Goal: Find specific fact: Find specific fact

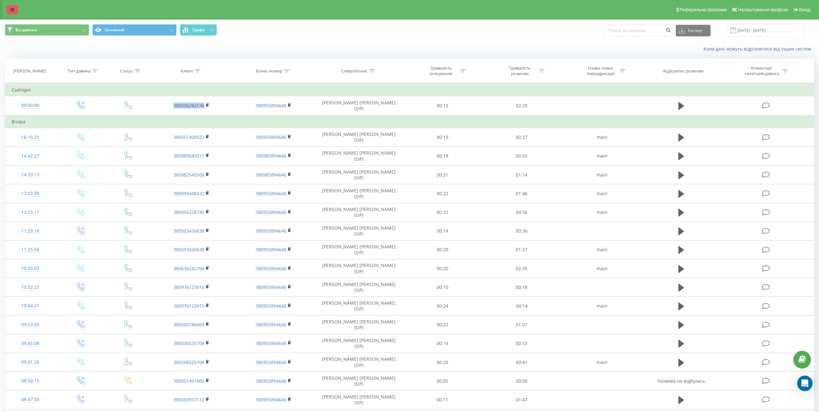
click at [11, 11] on icon at bounding box center [12, 9] width 4 height 5
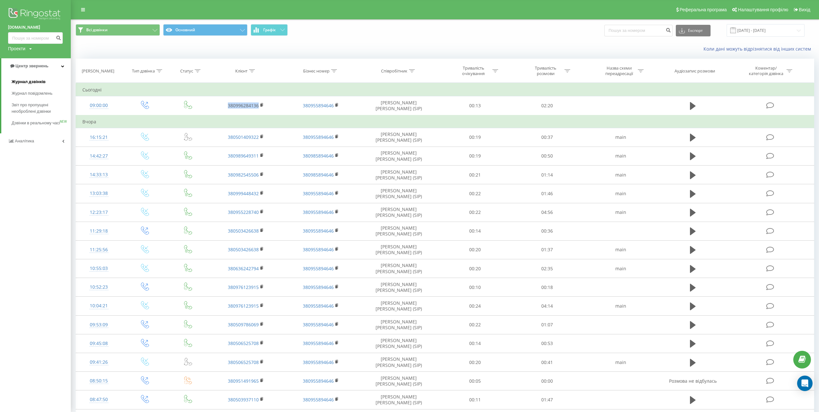
click at [42, 83] on span "Журнал дзвінків" at bounding box center [29, 82] width 34 height 6
click at [28, 83] on span "Журнал дзвінків" at bounding box center [29, 82] width 34 height 6
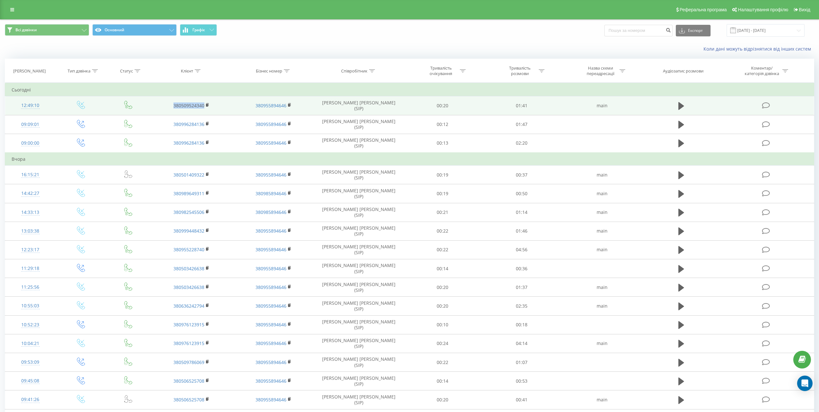
drag, startPoint x: 164, startPoint y: 107, endPoint x: 204, endPoint y: 107, distance: 39.9
click at [204, 107] on td "380509524340" at bounding box center [191, 105] width 82 height 19
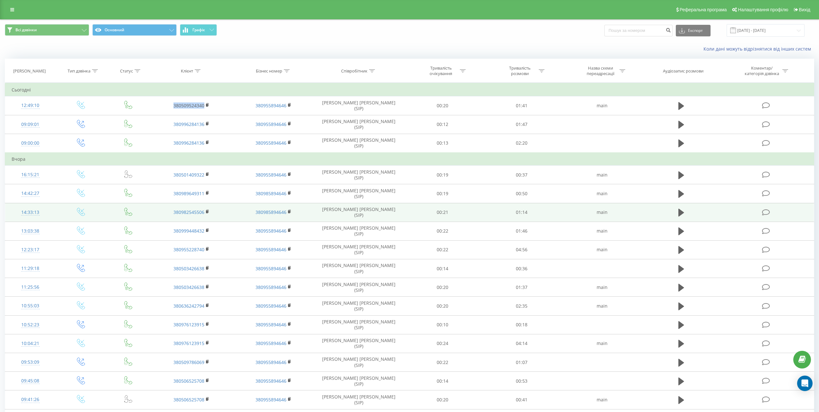
copy link "380509524340"
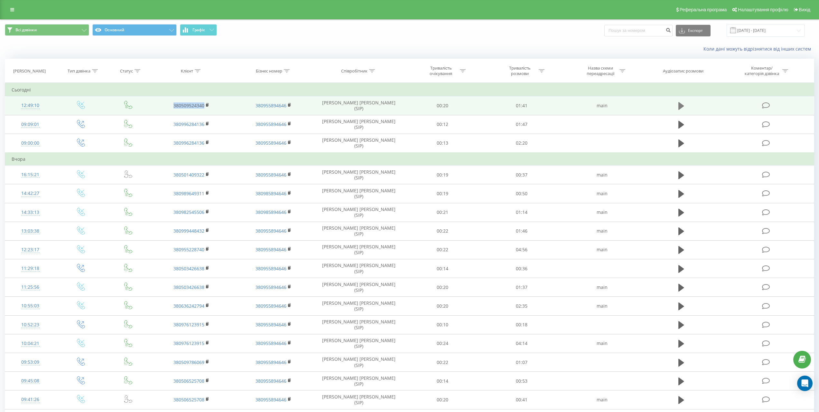
click at [686, 106] on button at bounding box center [682, 106] width 10 height 10
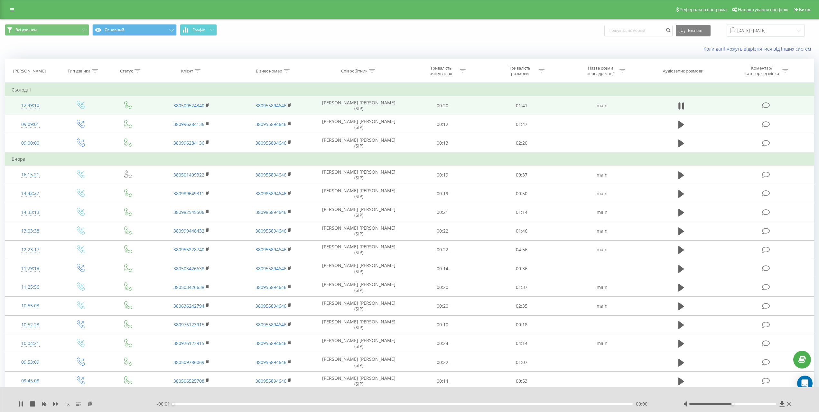
drag, startPoint x: 226, startPoint y: 404, endPoint x: 263, endPoint y: 400, distance: 37.6
click at [239, 404] on div "- 00:01 00:00 00:00" at bounding box center [412, 403] width 510 height 6
drag, startPoint x: 288, startPoint y: 399, endPoint x: 309, endPoint y: 400, distance: 20.3
click at [301, 399] on div "1 x - 00:01 00:00 00:00" at bounding box center [409, 399] width 819 height 25
click at [316, 402] on div "- 00:01 00:00 00:00" at bounding box center [412, 403] width 510 height 6
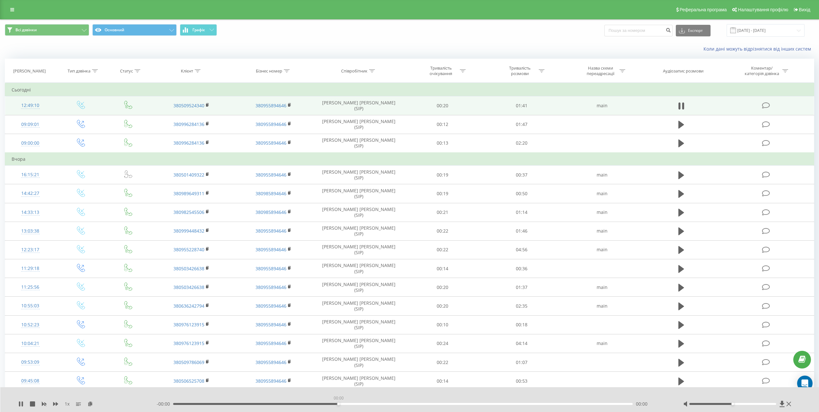
drag, startPoint x: 338, startPoint y: 404, endPoint x: 357, endPoint y: 404, distance: 18.7
click at [345, 404] on div "00:00" at bounding box center [402, 404] width 459 height 2
drag, startPoint x: 374, startPoint y: 404, endPoint x: 382, endPoint y: 404, distance: 8.4
click at [382, 404] on div "00:44" at bounding box center [402, 404] width 459 height 2
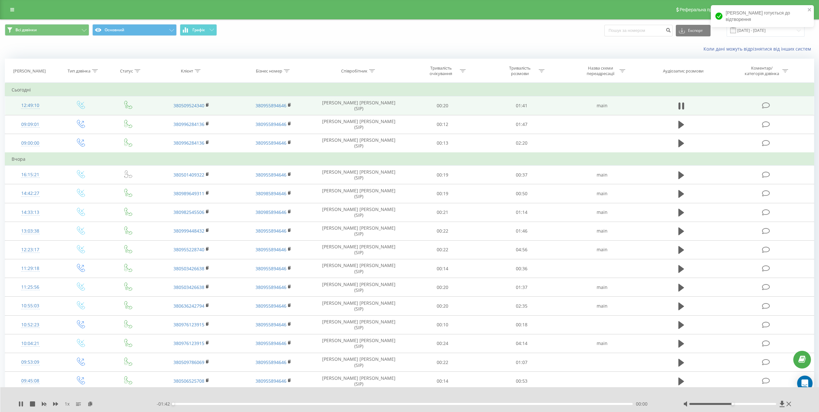
click at [448, 405] on div "- 01:42 00:00 00:00" at bounding box center [412, 403] width 510 height 6
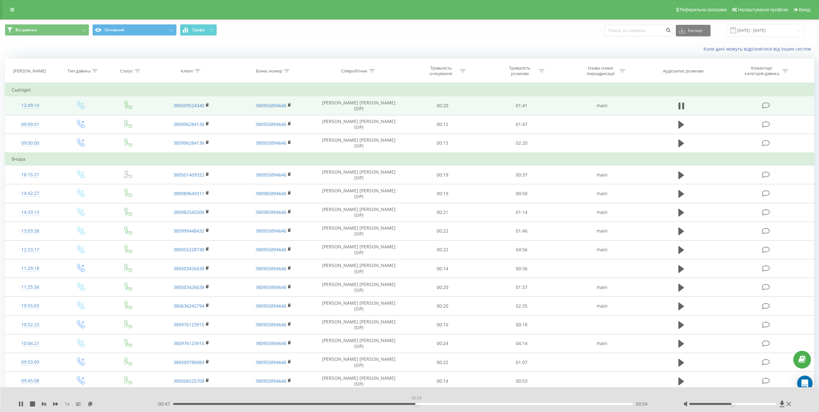
click at [417, 404] on div "00:54" at bounding box center [402, 404] width 459 height 2
drag, startPoint x: 736, startPoint y: 403, endPoint x: 750, endPoint y: 404, distance: 13.9
click at [750, 404] on div at bounding box center [732, 404] width 87 height 2
click at [447, 401] on div "- 00:45 00:56 00:56" at bounding box center [412, 403] width 510 height 6
click at [466, 405] on div "- 00:45 00:56 00:56" at bounding box center [412, 403] width 510 height 6
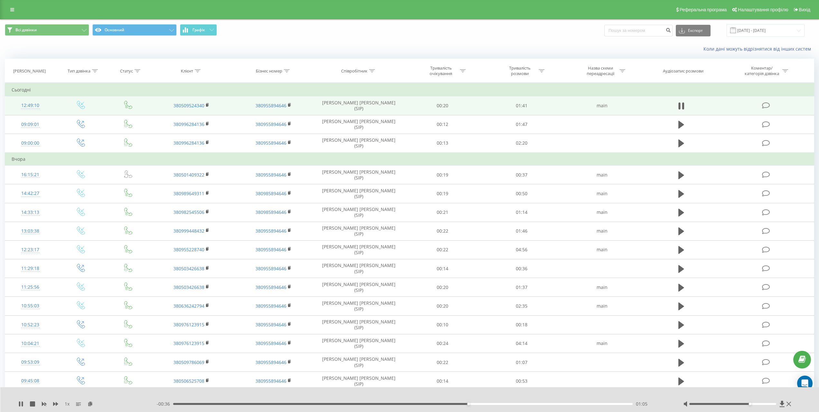
drag, startPoint x: 486, startPoint y: 404, endPoint x: 491, endPoint y: 404, distance: 5.2
click at [487, 404] on div "01:05" at bounding box center [402, 404] width 459 height 2
click at [502, 404] on div "01:10" at bounding box center [402, 404] width 459 height 2
click at [519, 404] on div "01:13" at bounding box center [402, 404] width 459 height 2
drag, startPoint x: 532, startPoint y: 404, endPoint x: 537, endPoint y: 404, distance: 4.5
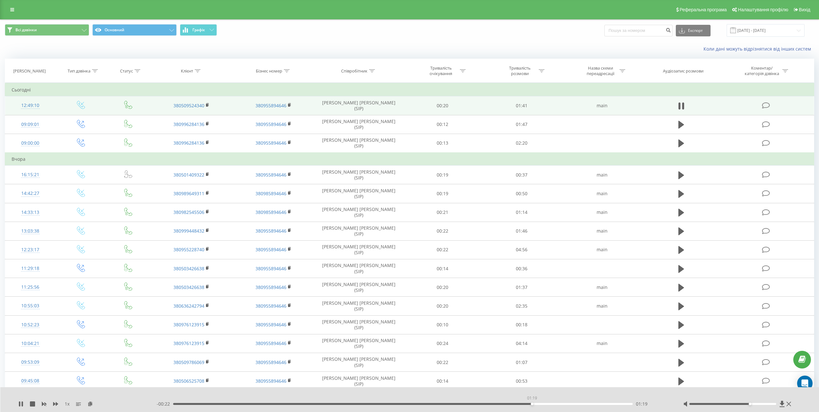
click at [532, 404] on div "01:19" at bounding box center [402, 404] width 459 height 2
drag, startPoint x: 755, startPoint y: 401, endPoint x: 756, endPoint y: 406, distance: 5.2
click at [755, 401] on div at bounding box center [737, 403] width 109 height 6
drag, startPoint x: 539, startPoint y: 409, endPoint x: 532, endPoint y: 408, distance: 7.5
click at [539, 409] on div "1 x - 00:16 01:25 01:25" at bounding box center [409, 399] width 819 height 25
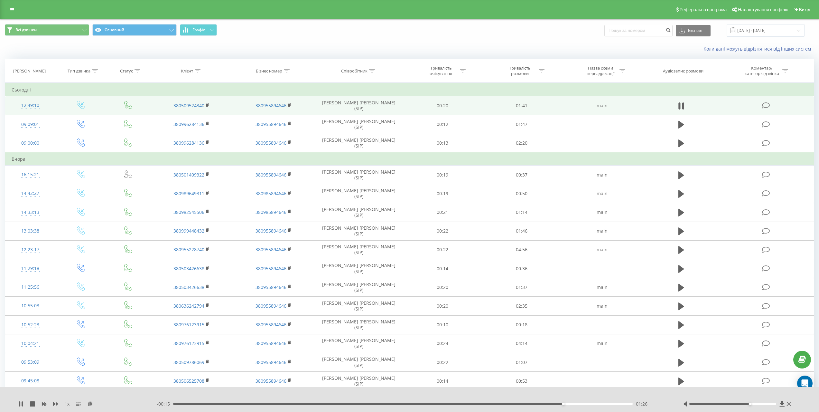
click at [16, 404] on div "1 x - 00:15 01:26 01:26" at bounding box center [409, 399] width 819 height 25
click at [18, 404] on div "1 x - 00:15 01:26 01:26" at bounding box center [409, 399] width 819 height 25
click at [21, 404] on icon at bounding box center [20, 403] width 5 height 5
